Goal: Task Accomplishment & Management: Manage account settings

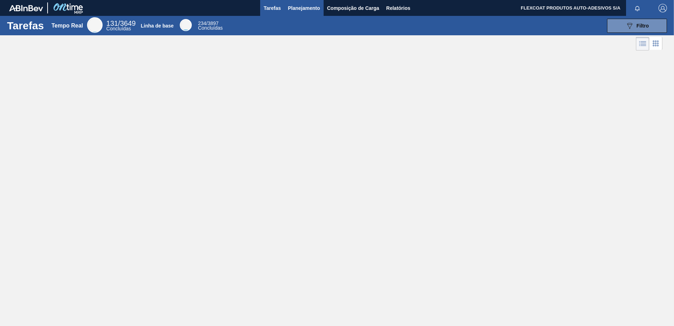
click at [291, 4] on span "Planejamento" at bounding box center [304, 8] width 32 height 8
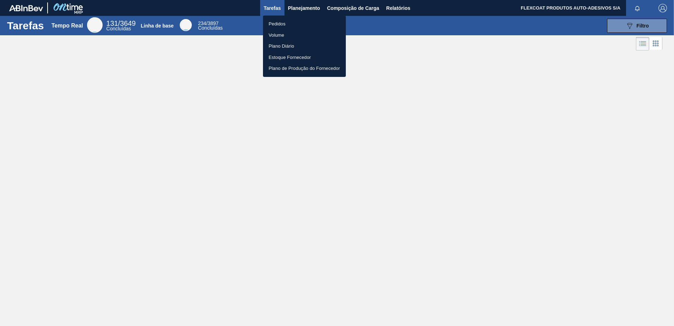
click at [275, 24] on li "Pedidos" at bounding box center [304, 23] width 83 height 11
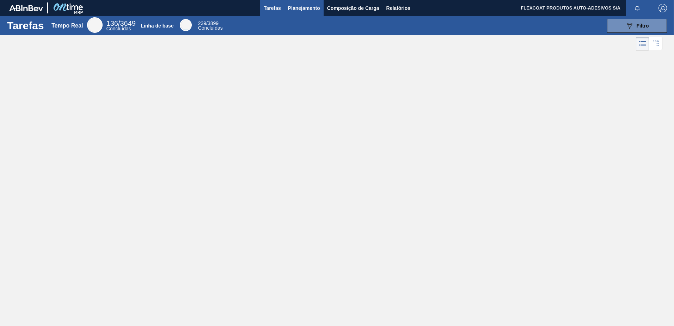
click at [292, 6] on span "Planejamento" at bounding box center [304, 8] width 32 height 8
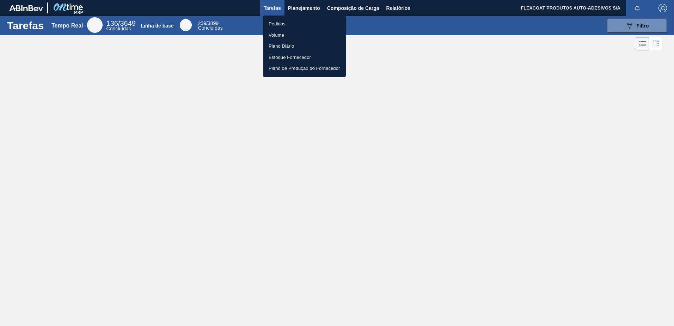
click at [283, 23] on li "Pedidos" at bounding box center [304, 23] width 83 height 11
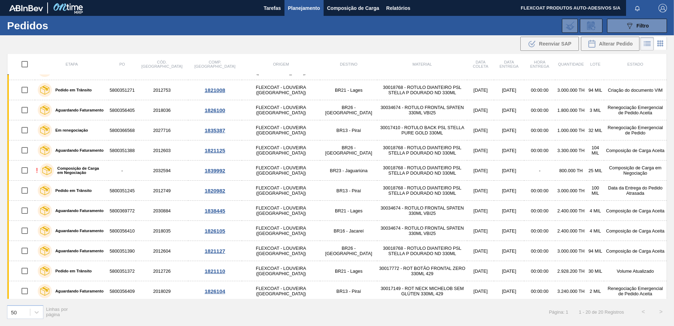
scroll to position [73, 0]
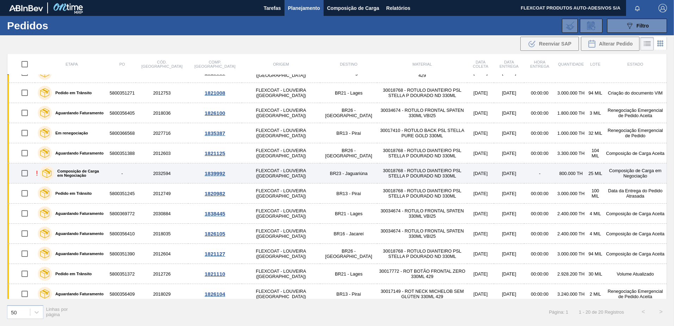
click at [72, 173] on label "Composição de Carga em Negociação" at bounding box center [80, 173] width 52 height 8
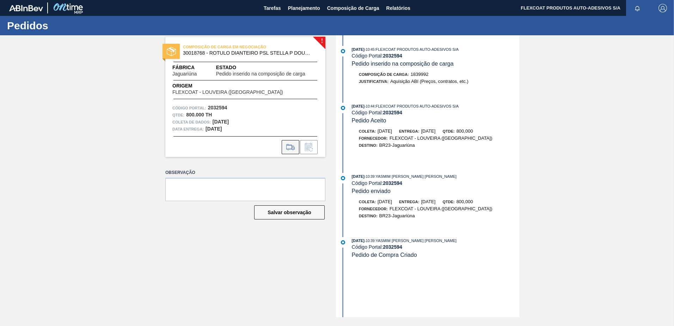
click at [292, 147] on icon at bounding box center [290, 147] width 8 height 5
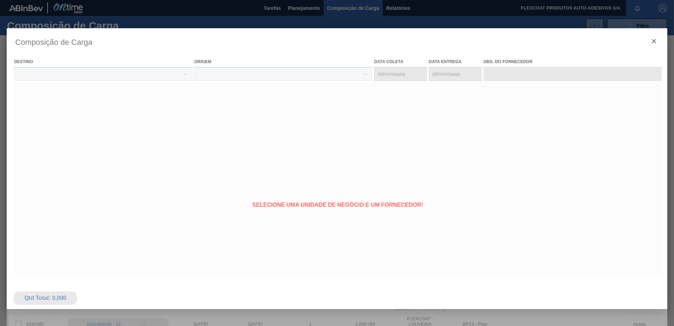
type coleta "[DATE]"
type entrega "[DATE]"
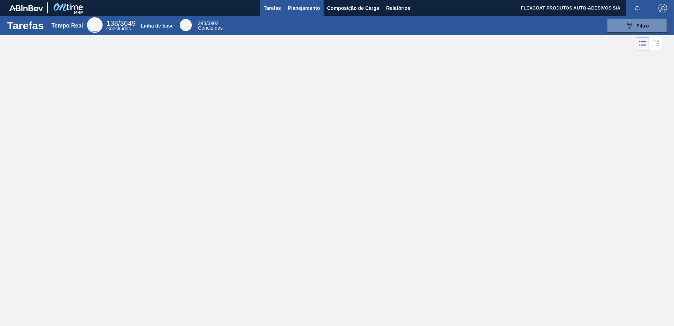
click at [299, 7] on span "Planejamento" at bounding box center [304, 8] width 32 height 8
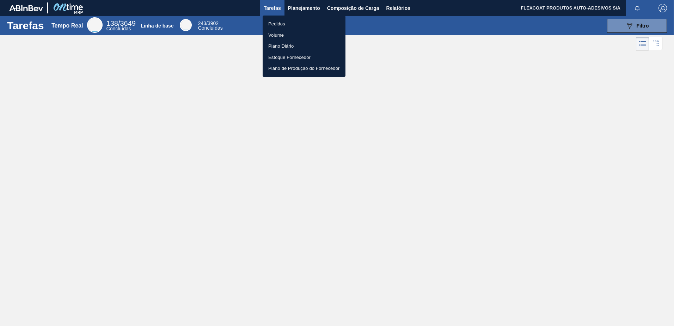
click at [278, 23] on font "Pedidos" at bounding box center [276, 23] width 17 height 7
